Goal: Obtain resource: Download file/media

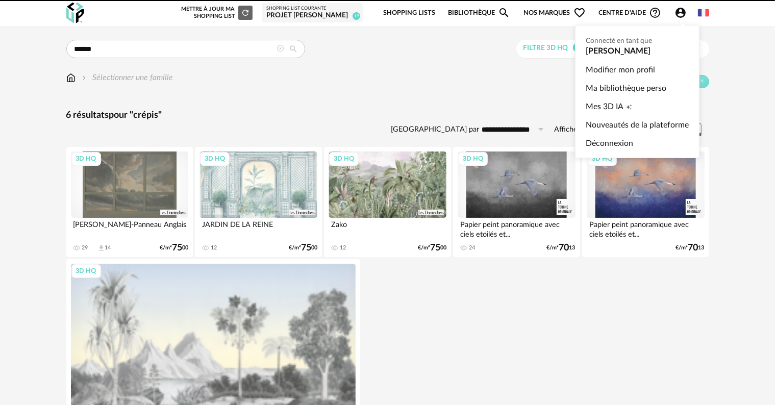
click at [679, 10] on icon "Account Circle icon" at bounding box center [681, 13] width 12 height 12
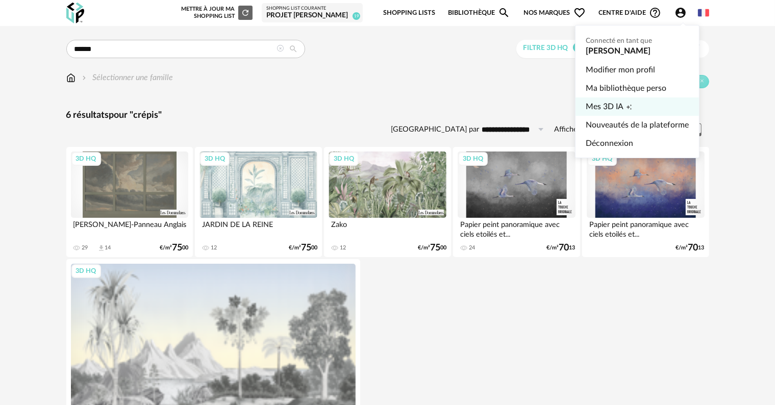
click at [630, 106] on icon "Creation icon" at bounding box center [629, 107] width 6 height 6
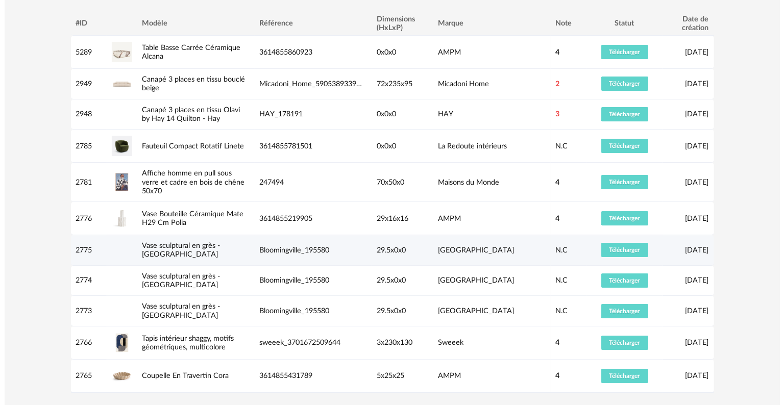
scroll to position [51, 0]
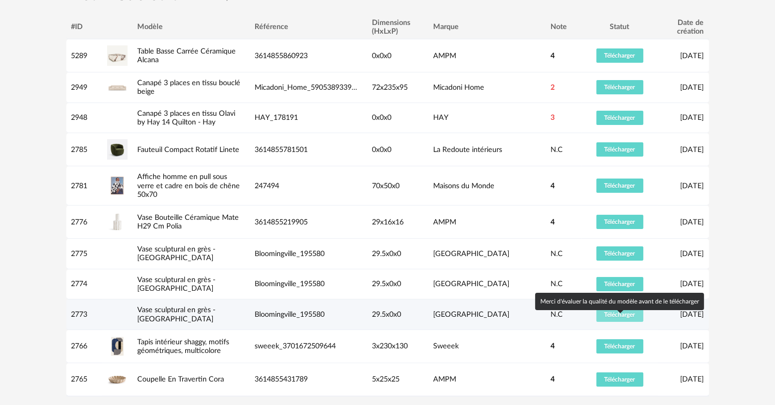
click at [615, 318] on span "Télécharger" at bounding box center [620, 315] width 31 height 6
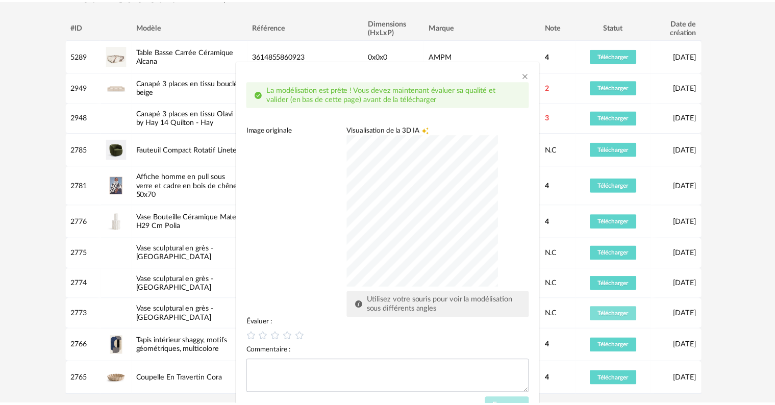
scroll to position [42, 0]
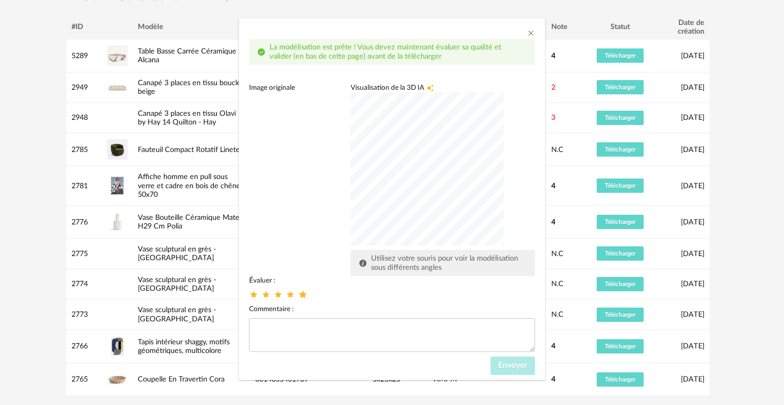
click at [300, 296] on icon "dialog" at bounding box center [303, 294] width 11 height 11
click at [505, 368] on span "Envoyer" at bounding box center [512, 365] width 29 height 8
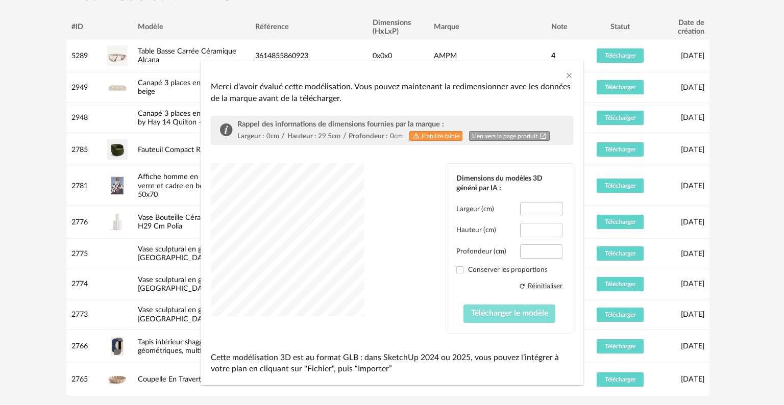
click at [506, 314] on span "Télécharger le modèle" at bounding box center [509, 313] width 77 height 8
